Goal: Check status: Check status

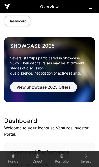
click at [94, 9] on button at bounding box center [92, 6] width 6 height 6
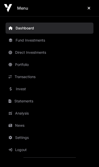
click at [90, 11] on button "Close" at bounding box center [89, 8] width 12 height 10
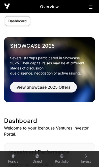
click at [62, 159] on link "Portfolio" at bounding box center [62, 159] width 20 height 14
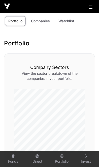
click at [36, 157] on icon at bounding box center [38, 156] width 4 height 4
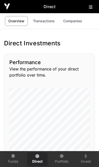
click at [77, 22] on link "Companies" at bounding box center [73, 21] width 26 height 10
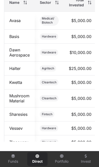
scroll to position [314, 0]
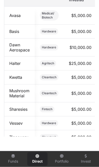
click at [16, 107] on link "Sharesies" at bounding box center [18, 108] width 18 height 5
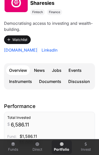
scroll to position [84, 0]
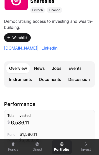
click at [88, 142] on p "Direct: $5,000.00" at bounding box center [49, 140] width 85 height 6
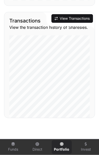
scroll to position [598, 0]
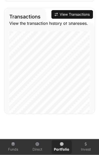
click at [74, 14] on button "View Transactions" at bounding box center [73, 14] width 42 height 9
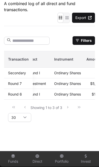
scroll to position [0, 45]
